Goal: Task Accomplishment & Management: Use online tool/utility

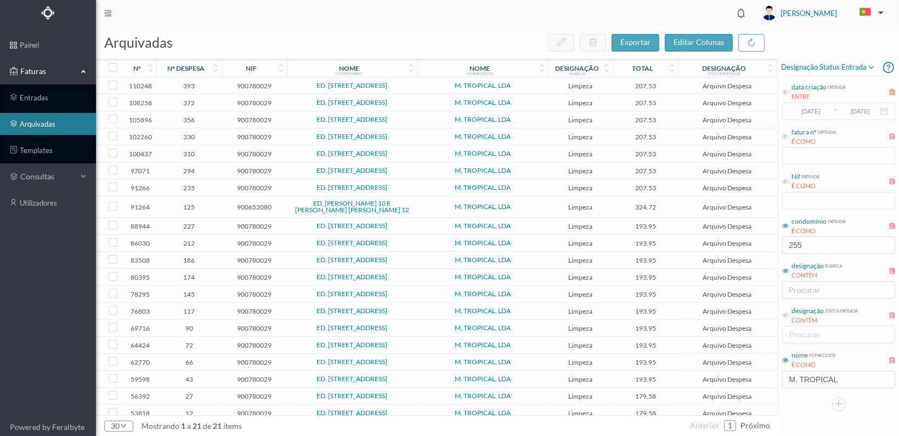
drag, startPoint x: 808, startPoint y: 246, endPoint x: 781, endPoint y: 245, distance: 26.4
click at [781, 245] on div "condomínio entrada É COMO 255" at bounding box center [838, 234] width 115 height 41
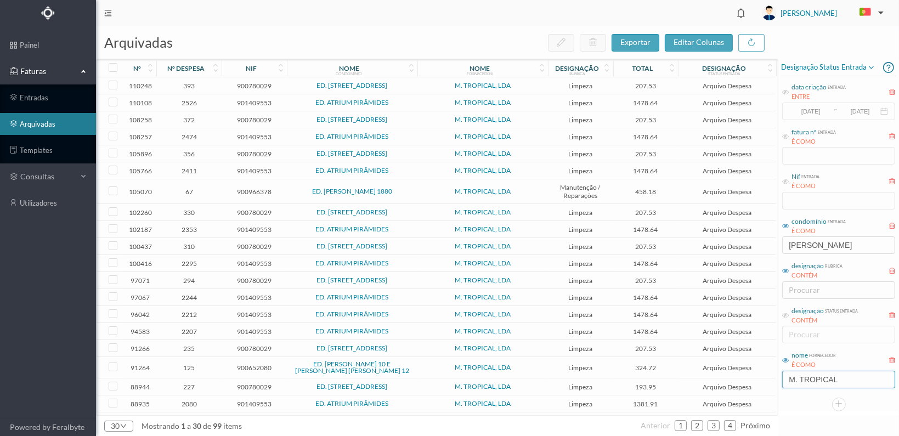
type input "[PERSON_NAME]"
drag, startPoint x: 861, startPoint y: 379, endPoint x: 748, endPoint y: 387, distance: 113.3
click at [748, 387] on div "arquivadas exportar editar colunas nº nº despesa nif nome condomínio nome forne…" at bounding box center [497, 231] width 803 height 410
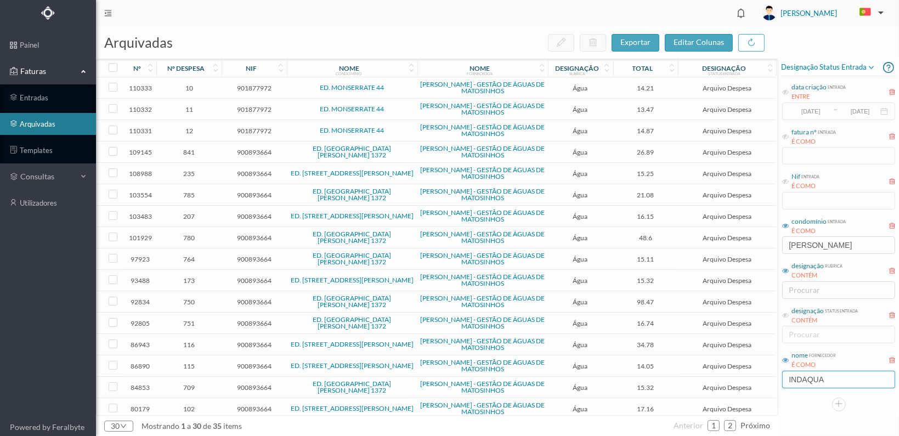
type input "INDAQUA"
click at [191, 259] on span "764" at bounding box center [189, 259] width 60 height 8
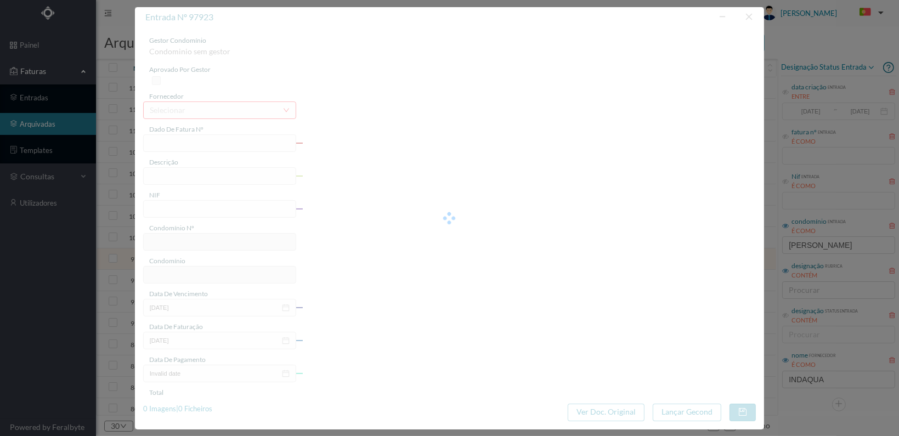
type input "FA K4025FA/10184529"
type input "Periodo de faturação: [DATE] a [DATE]"
type input "900893664"
type input "[DATE]"
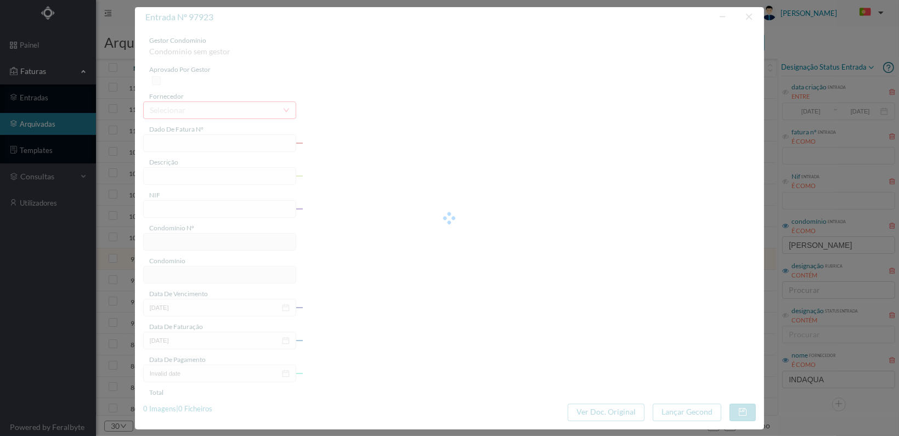
type input "[DATE]"
type input "15.11"
type input "572"
type input "ED. [GEOGRAPHIC_DATA][PERSON_NAME] 1372"
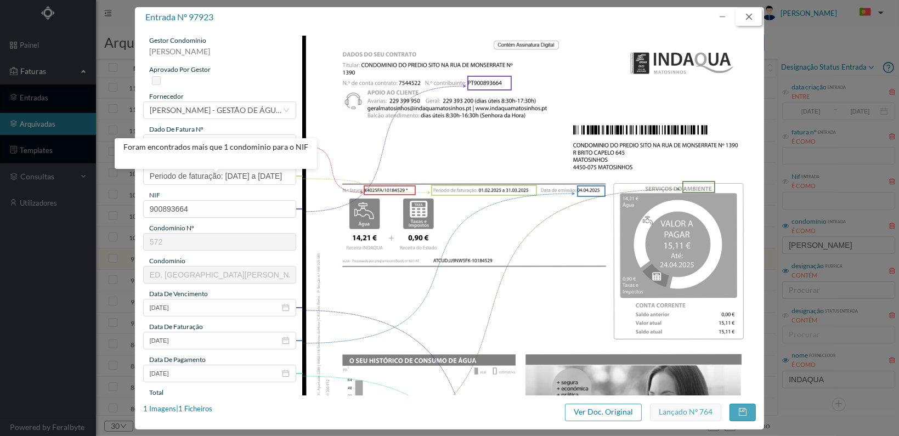
drag, startPoint x: 750, startPoint y: 14, endPoint x: 737, endPoint y: 21, distance: 14.5
click at [750, 14] on button "button" at bounding box center [748, 17] width 26 height 18
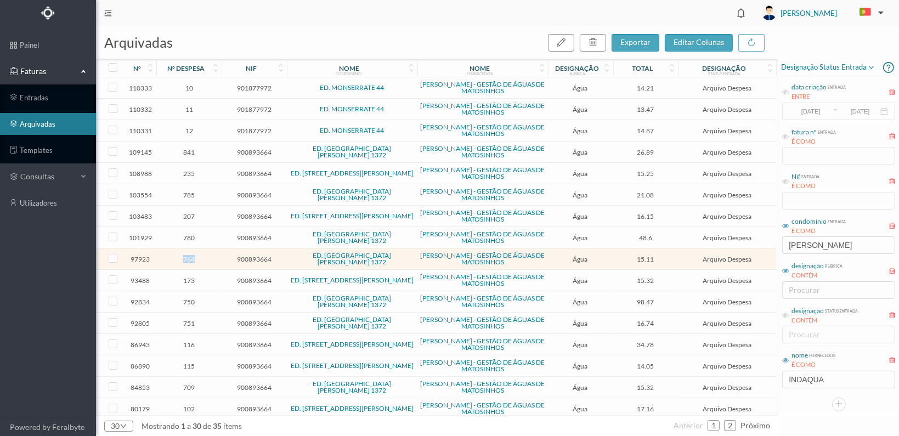
click at [191, 258] on span "764" at bounding box center [189, 259] width 60 height 8
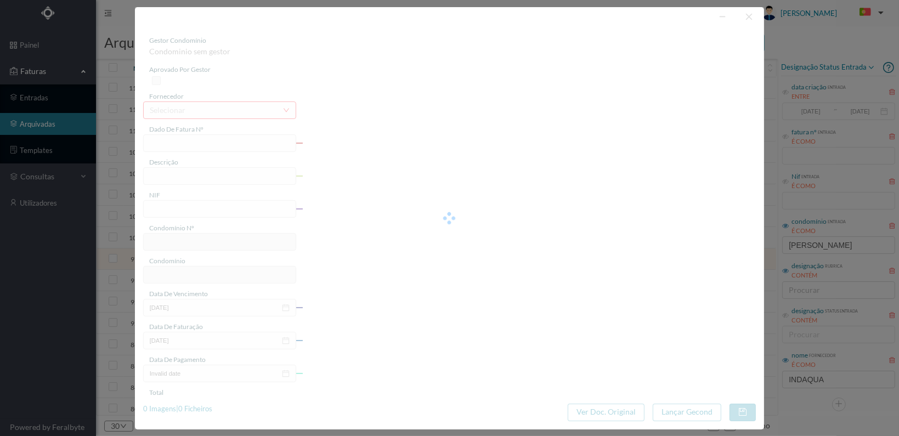
type input "FA K4025FA/10184529"
type input "Periodo de faturação: [DATE] a [DATE]"
type input "900893664"
type input "[DATE]"
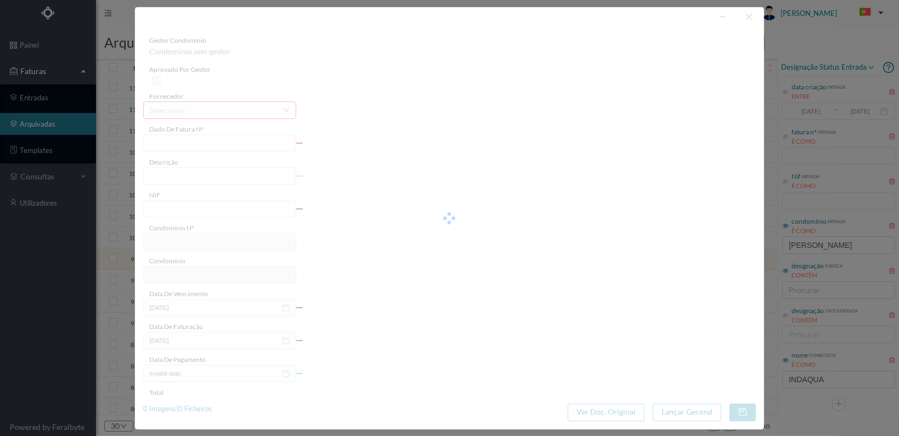
type input "[DATE]"
type input "15.11"
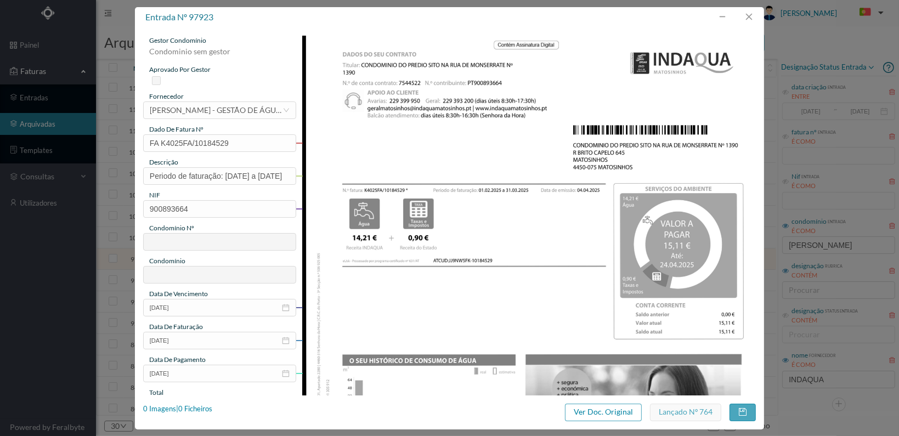
type input "572"
type input "ED. [GEOGRAPHIC_DATA][PERSON_NAME] 1372"
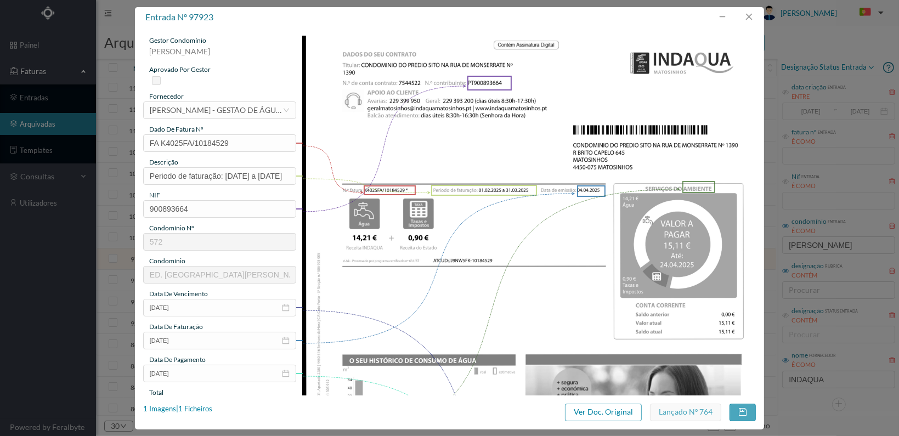
click at [430, 135] on img at bounding box center [528, 356] width 453 height 640
drag, startPoint x: 750, startPoint y: 17, endPoint x: 713, endPoint y: 20, distance: 36.9
click at [738, 18] on button "button" at bounding box center [748, 17] width 26 height 18
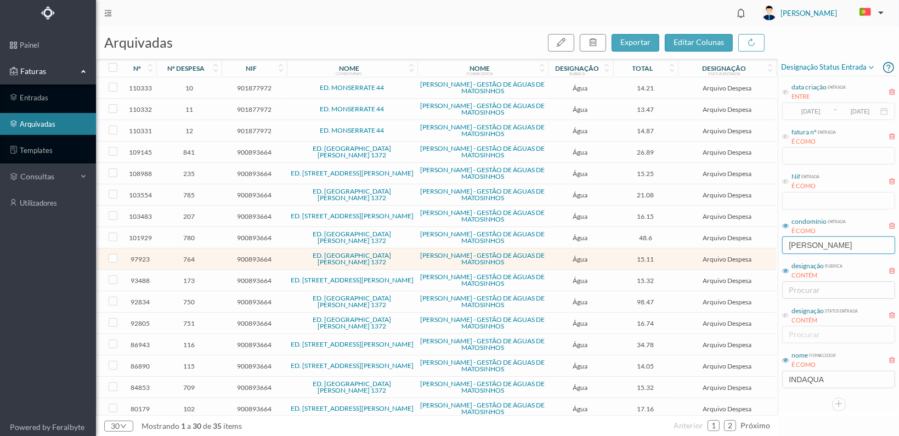
drag, startPoint x: 860, startPoint y: 249, endPoint x: 715, endPoint y: 253, distance: 144.8
click at [715, 252] on div "arquivadas exportar editar colunas nº nº despesa nif nome condomínio nome forne…" at bounding box center [497, 231] width 803 height 410
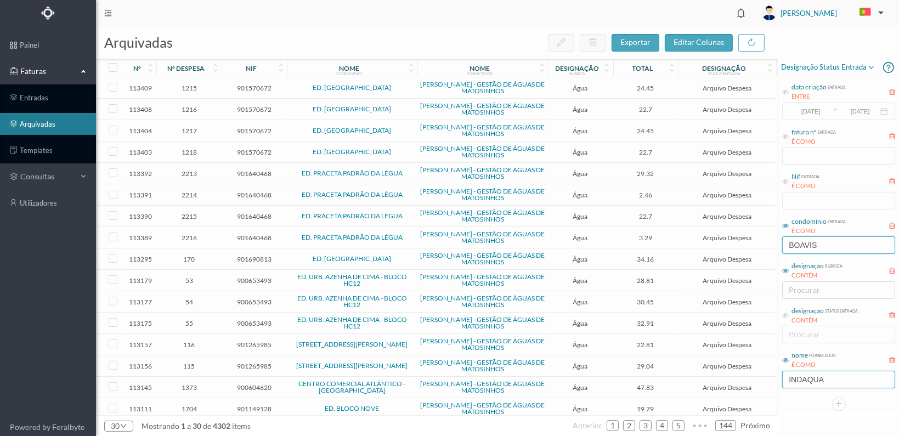
type input "BOAVIS"
drag, startPoint x: 827, startPoint y: 376, endPoint x: 785, endPoint y: 376, distance: 41.7
click at [785, 376] on input "INDAQUA" at bounding box center [838, 380] width 113 height 18
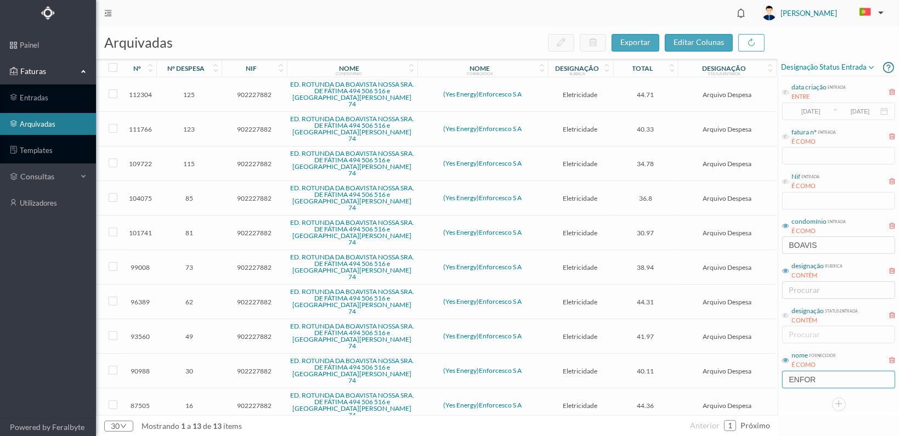
type input "ENFOR"
click at [195, 125] on span "123" at bounding box center [189, 129] width 60 height 8
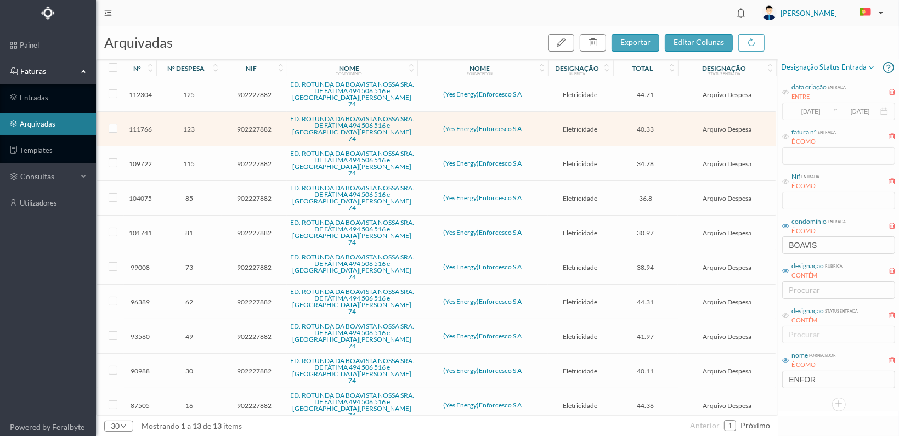
click at [195, 125] on span "123" at bounding box center [189, 129] width 60 height 8
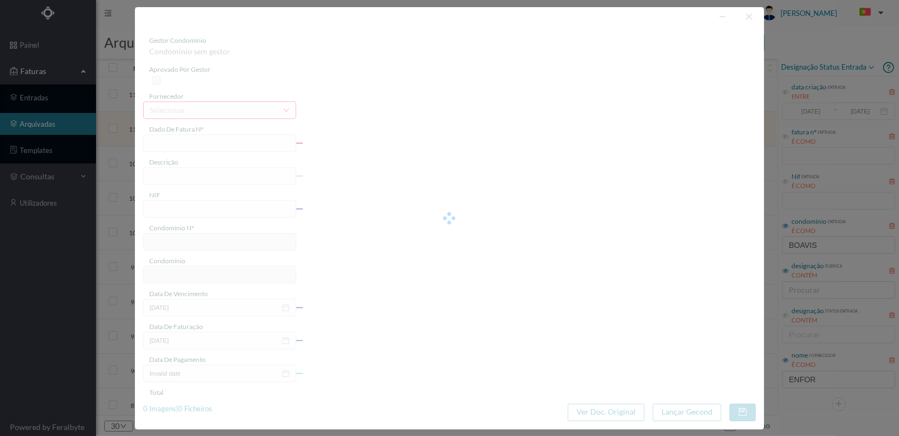
type input "10FT EI25/54627"
type input "506 Comuns ([DATE] a [DATE])"
type input "902227882"
type input "[DATE]"
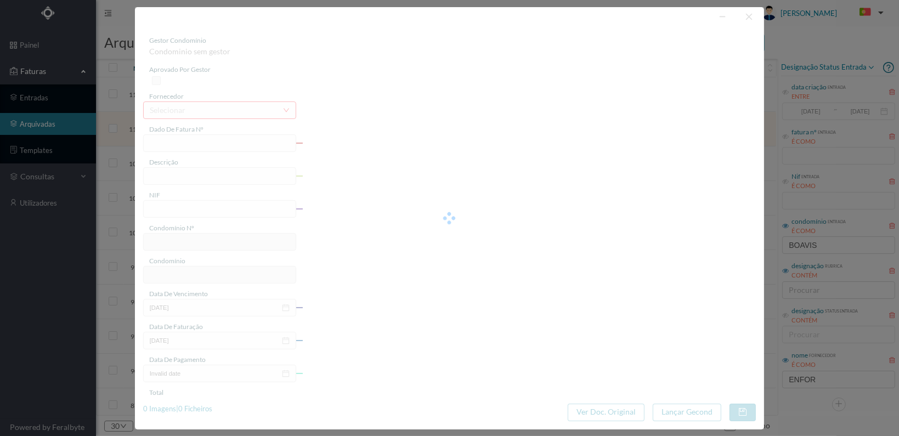
type input "[DATE]"
type input "40.33"
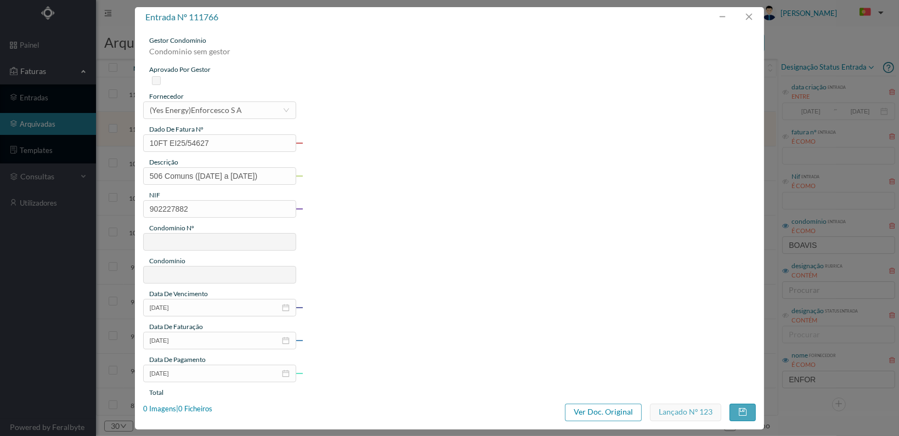
type input "762"
type input "ED. ROTUNDA DA BOAVISTA NOSSA SRA. DE FÁTIMA 494 506 516 e [GEOGRAPHIC_DATA][PE…"
